Goal: Check status: Check status

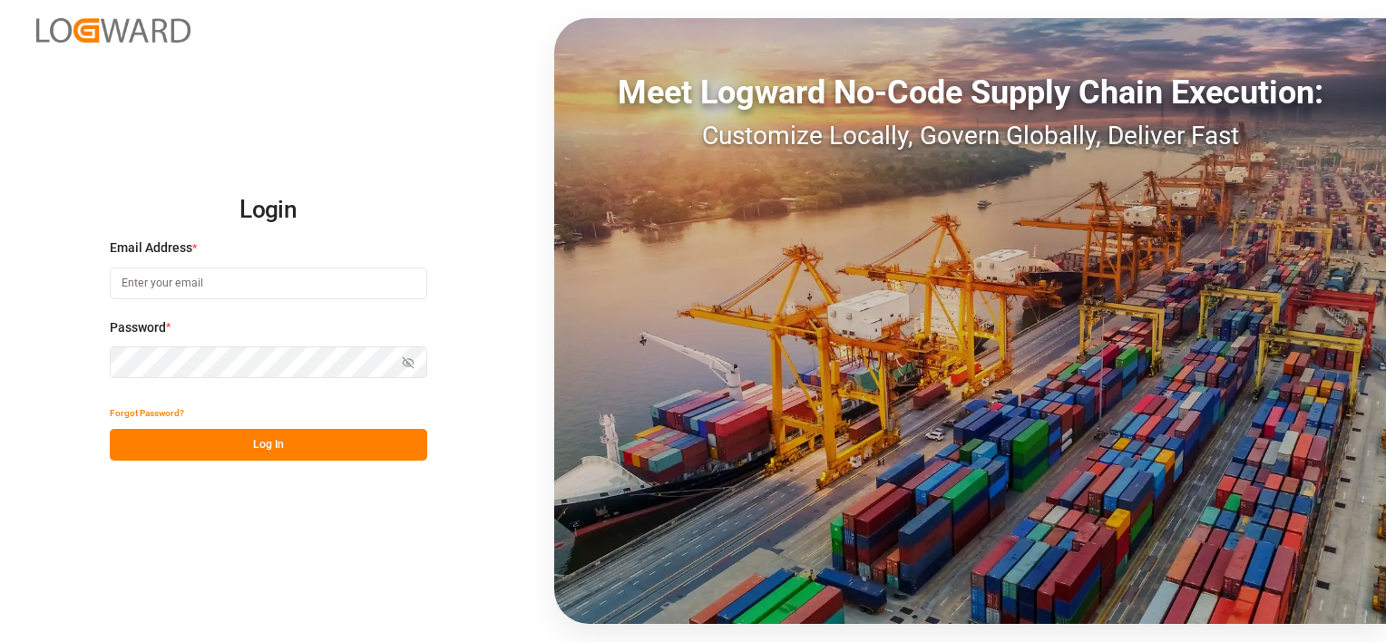
type input "[EMAIL_ADDRESS][PERSON_NAME][DOMAIN_NAME]"
click at [258, 453] on button "Log In" at bounding box center [268, 445] width 317 height 32
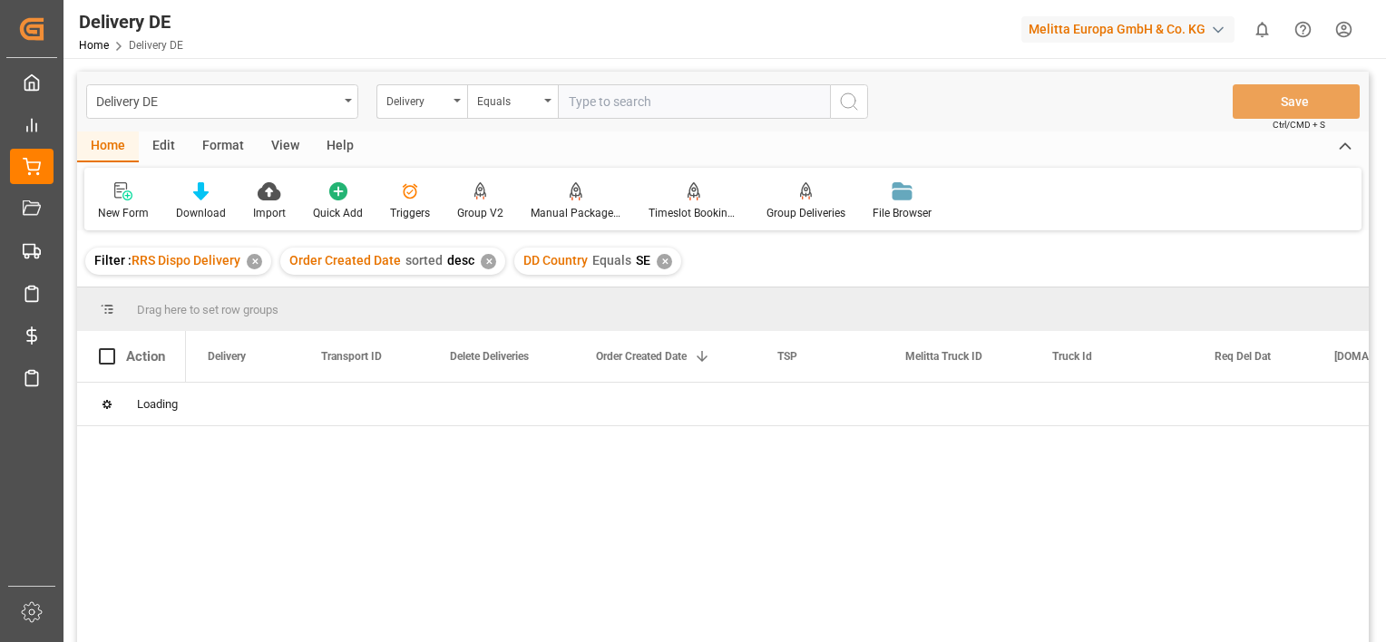
click at [254, 259] on div "✕" at bounding box center [254, 261] width 15 height 15
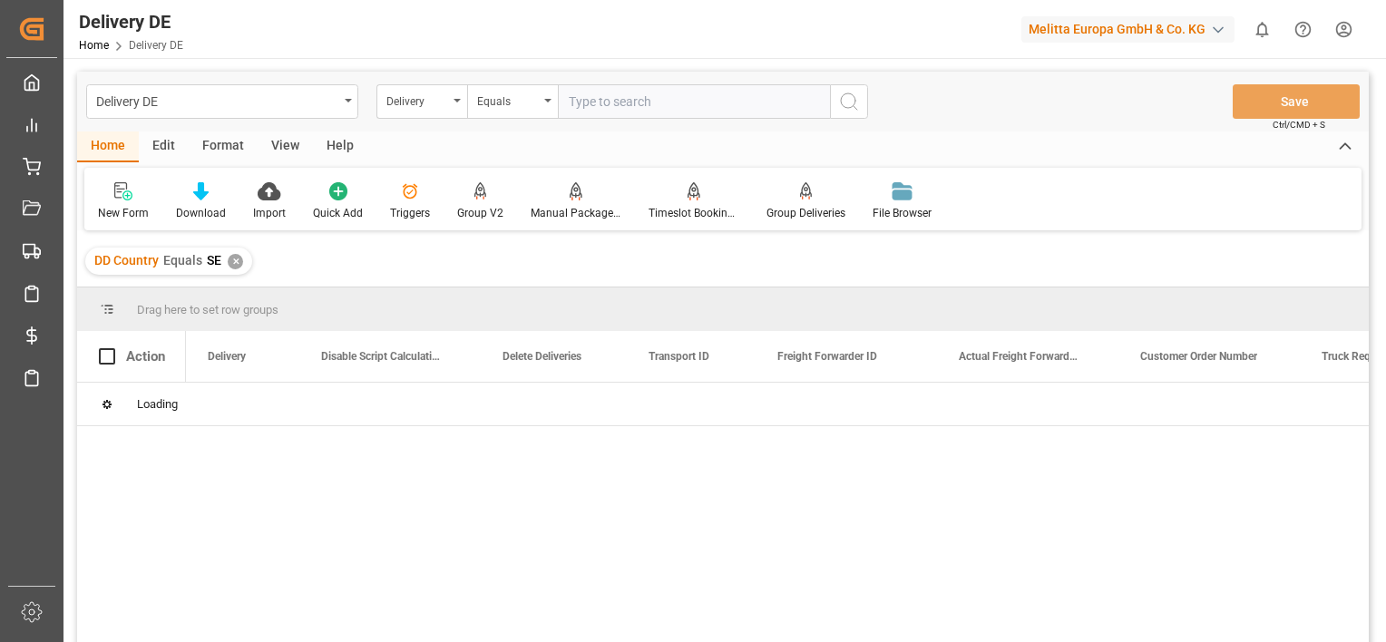
click at [232, 264] on div "✕" at bounding box center [235, 261] width 15 height 15
